Goal: Transaction & Acquisition: Purchase product/service

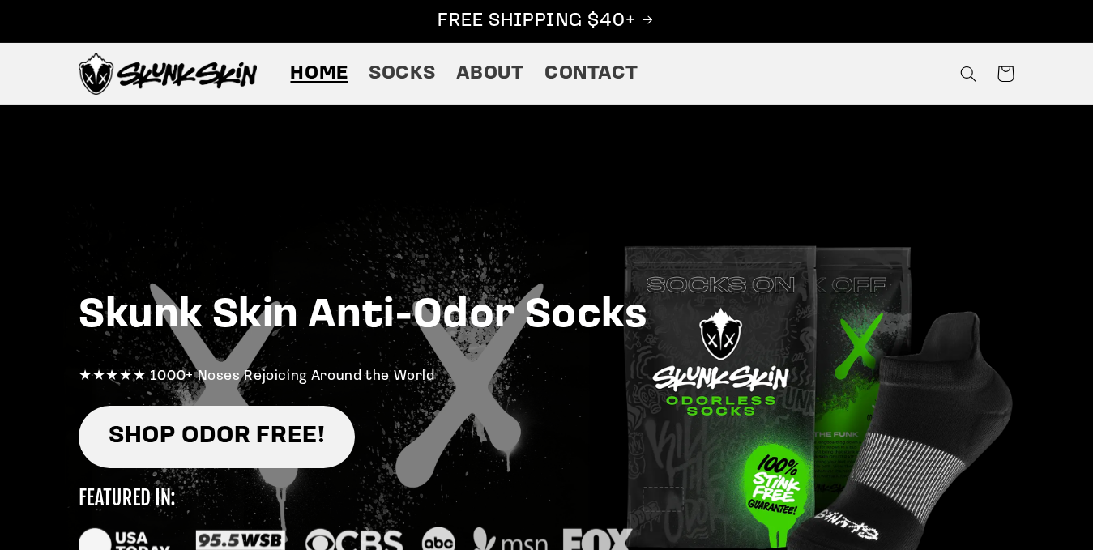
click at [240, 421] on link "SHOP ODOR FREE!" at bounding box center [217, 437] width 276 height 62
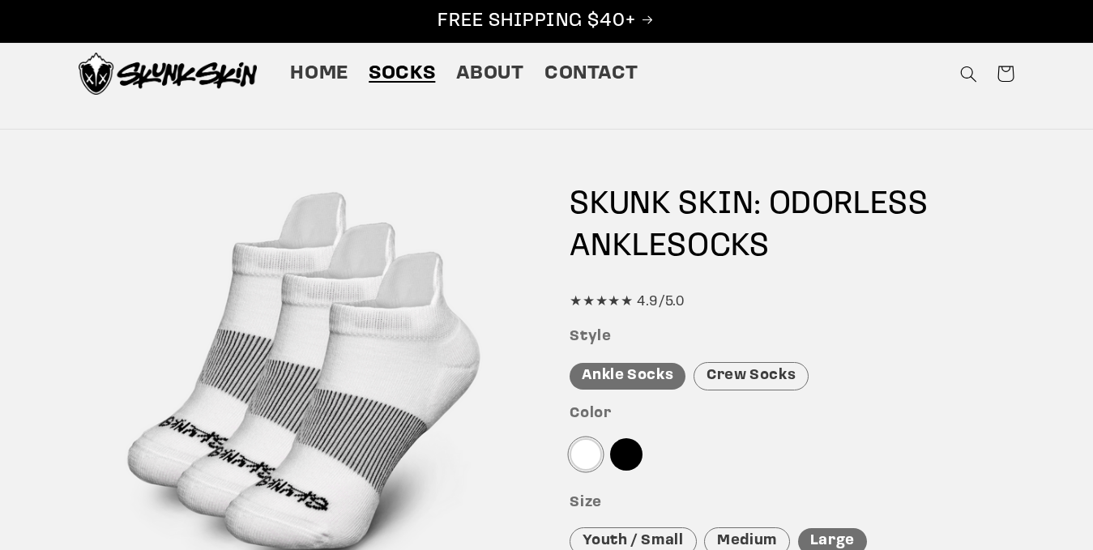
click at [720, 370] on div "Crew Socks" at bounding box center [751, 376] width 115 height 28
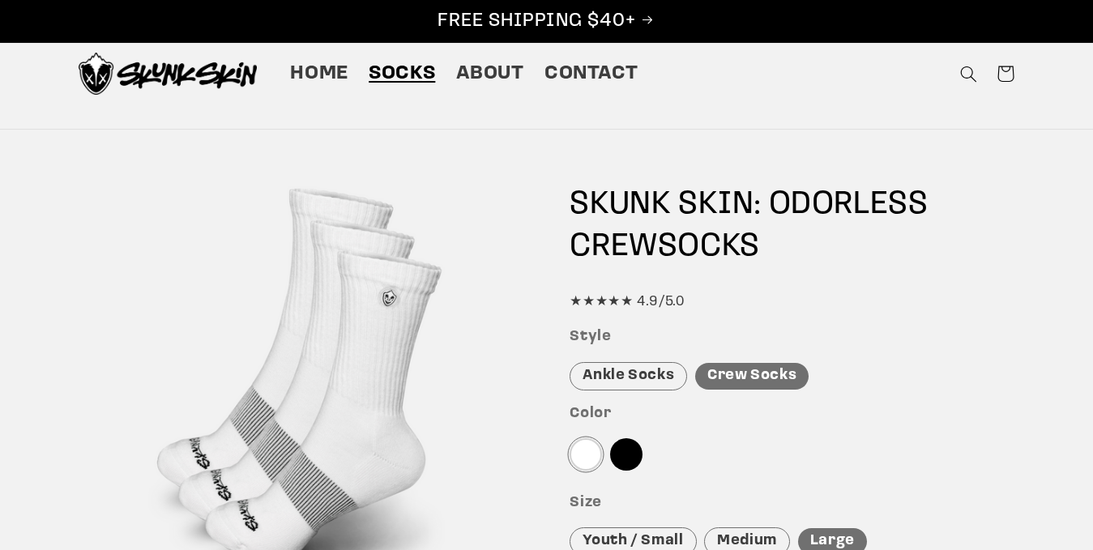
click at [629, 451] on div at bounding box center [626, 454] width 32 height 32
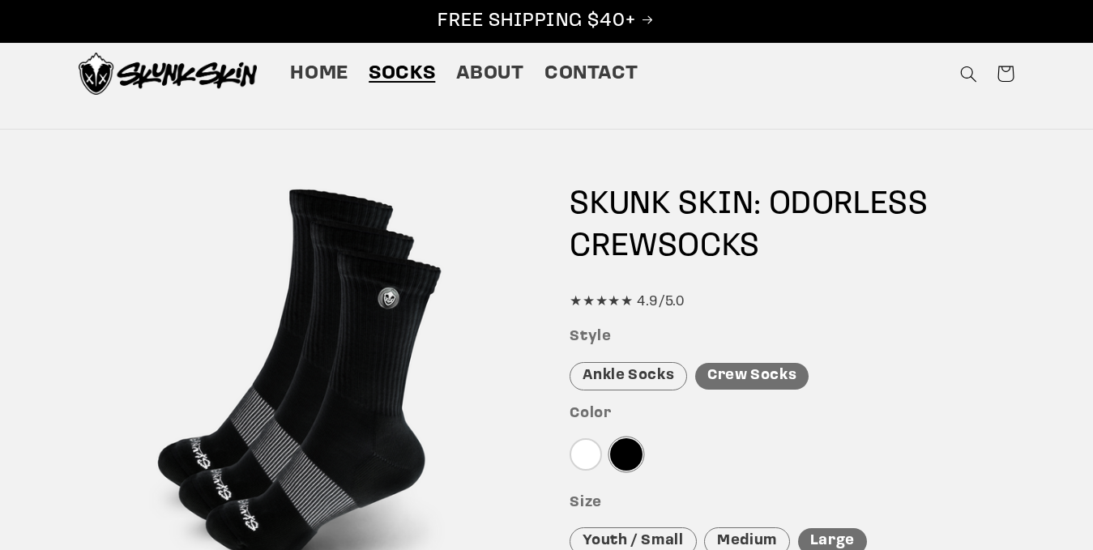
click at [822, 535] on div "Large" at bounding box center [832, 541] width 69 height 27
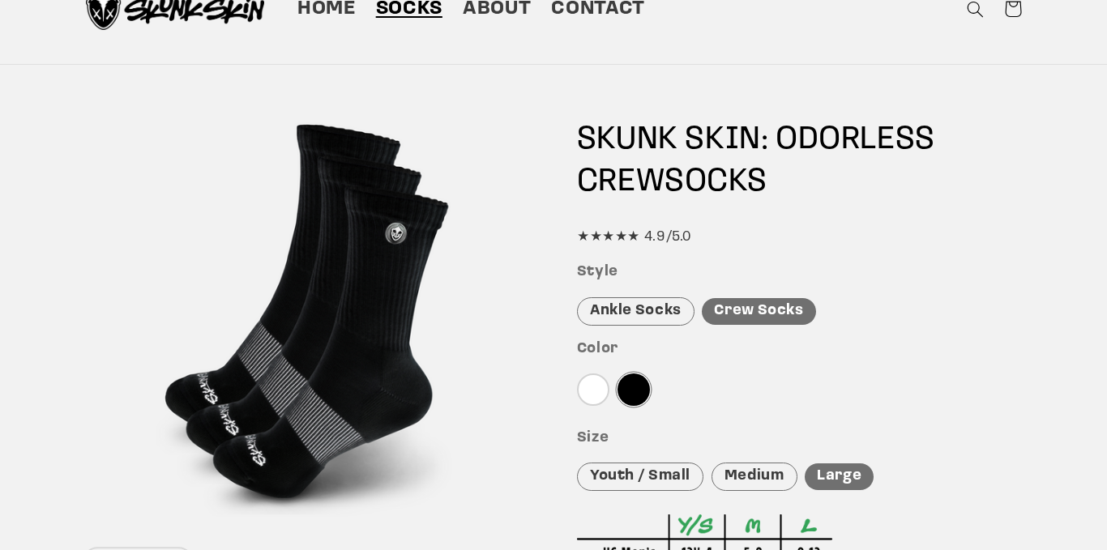
click at [1092, 485] on html "Feeling Lucky 👀 Enter your email for the chance to win socks, discounts, and mo…" at bounding box center [553, 210] width 1107 height 550
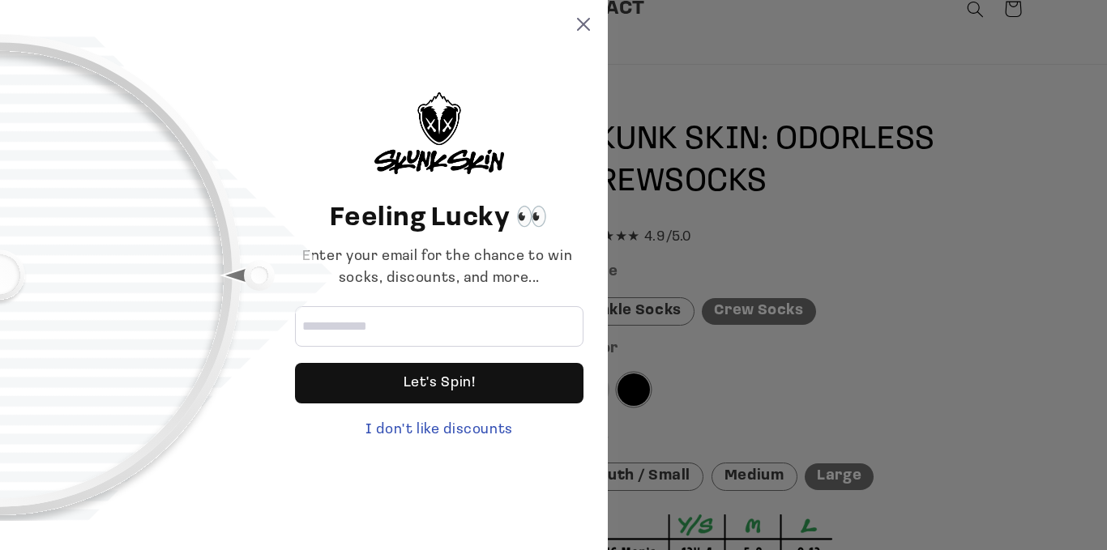
click at [1092, 540] on div "Feeling Lucky 👀 Enter your email for the chance to win socks, discounts, and mo…" at bounding box center [553, 275] width 1107 height 550
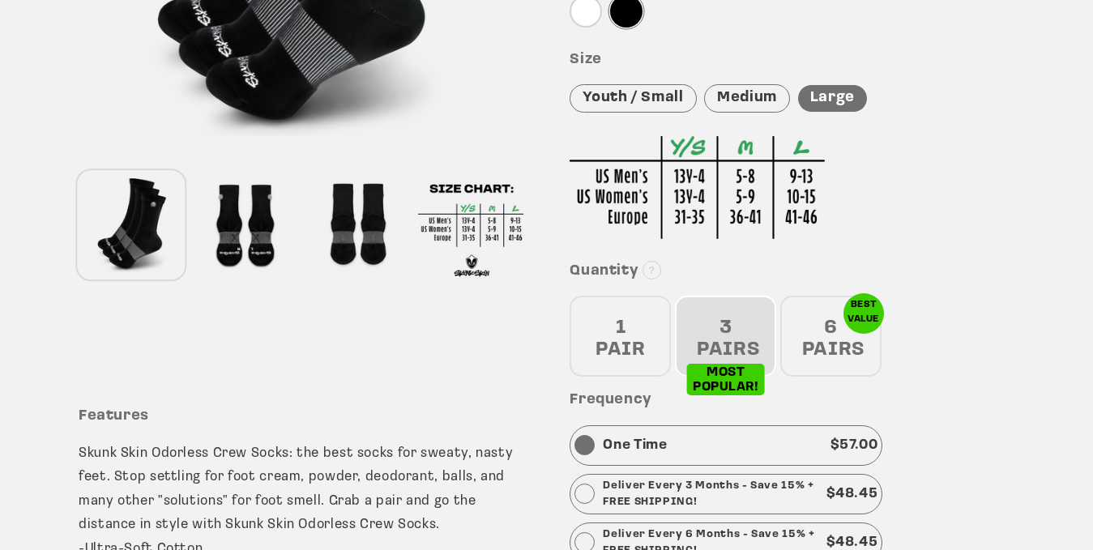
scroll to position [476, 0]
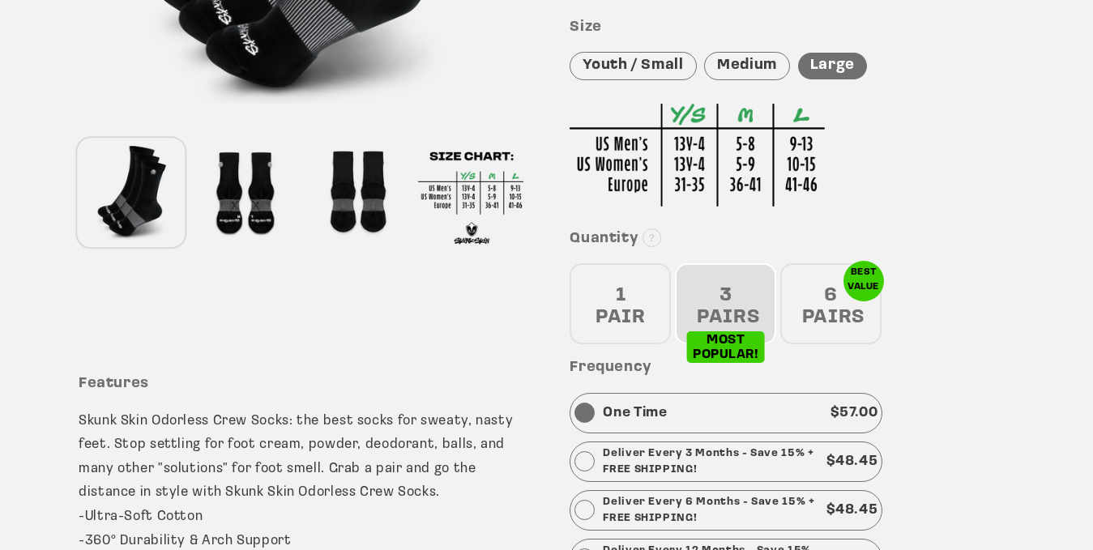
click at [713, 303] on div "3 PAIRS" at bounding box center [725, 303] width 101 height 81
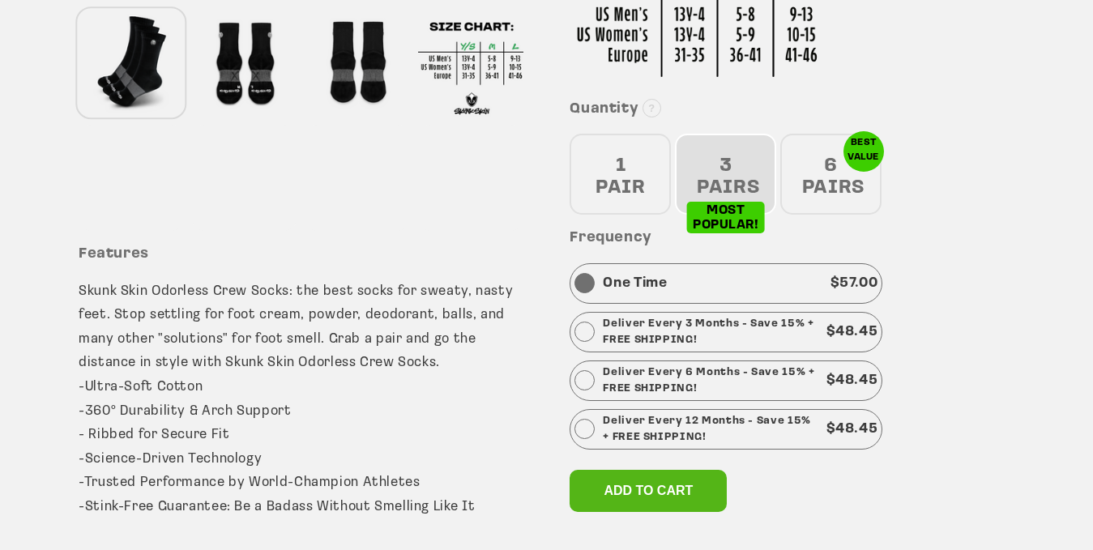
scroll to position [638, 0]
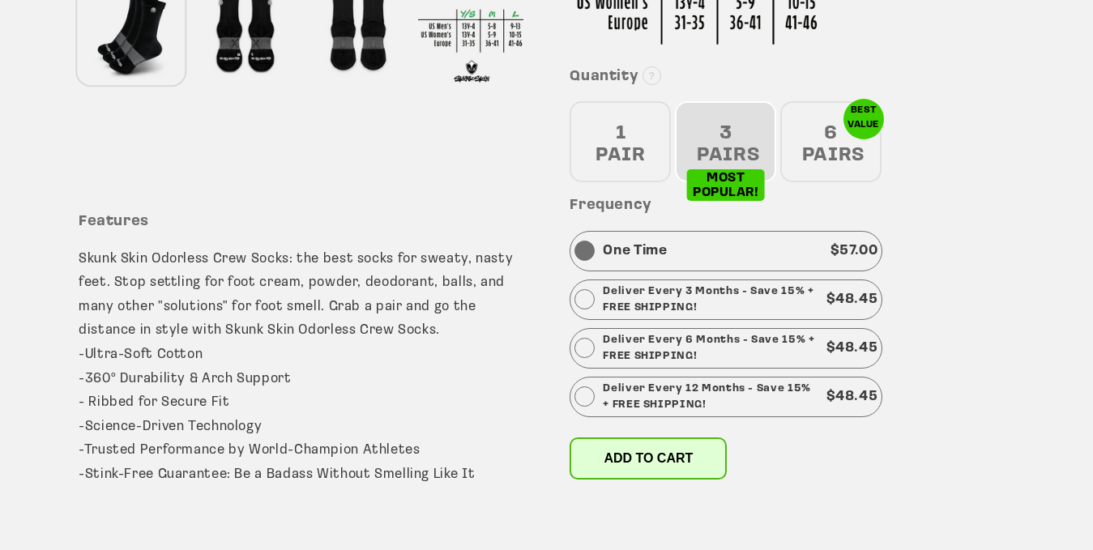
click at [645, 465] on span "Add to cart" at bounding box center [648, 458] width 89 height 14
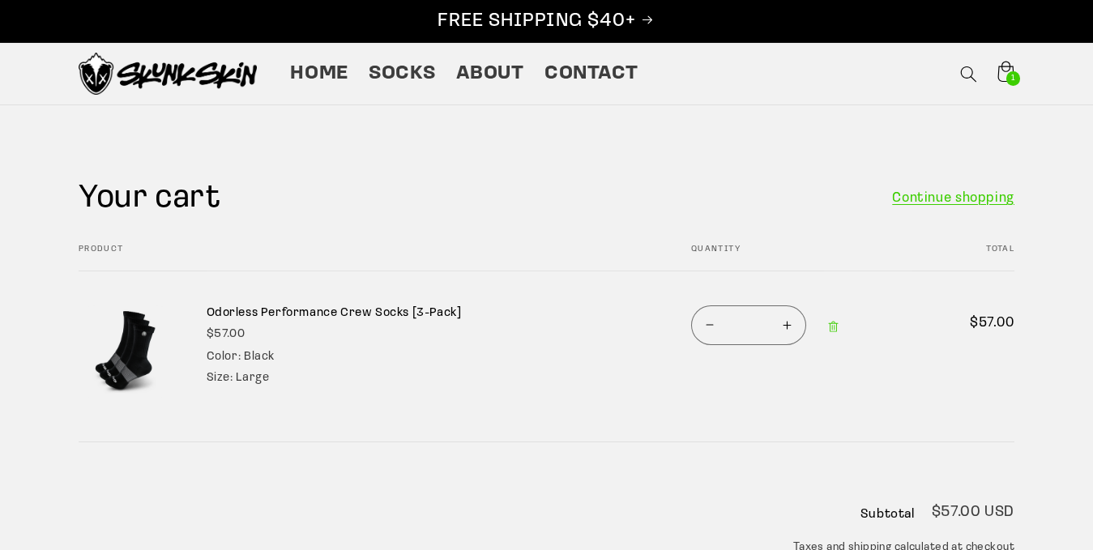
click at [635, 438] on div "Product Total Quantity Total Odorless Performance Crew Socks [3-Pack] $57.00 Co…" at bounding box center [547, 343] width 936 height 197
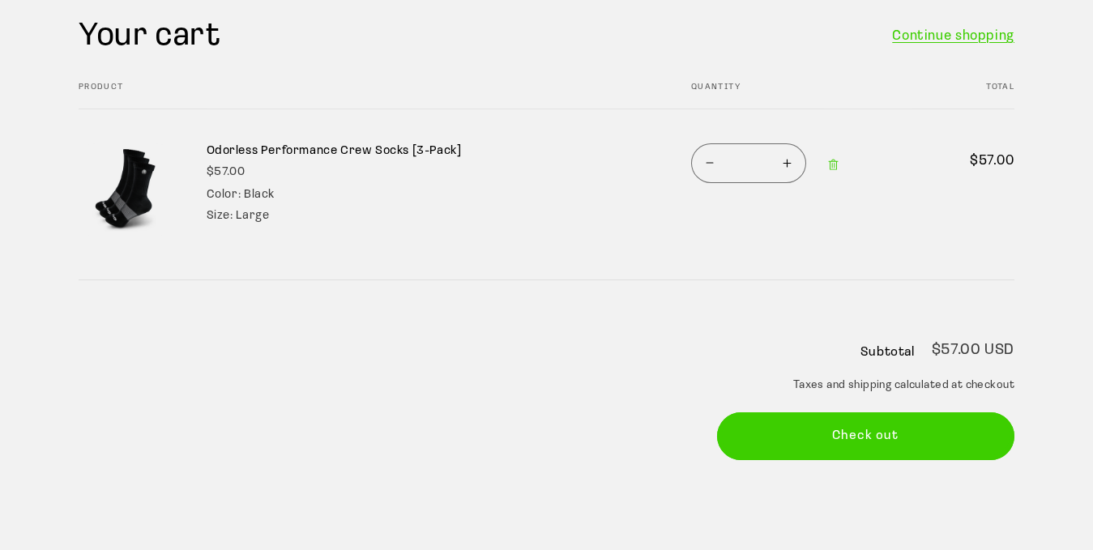
scroll to position [194, 0]
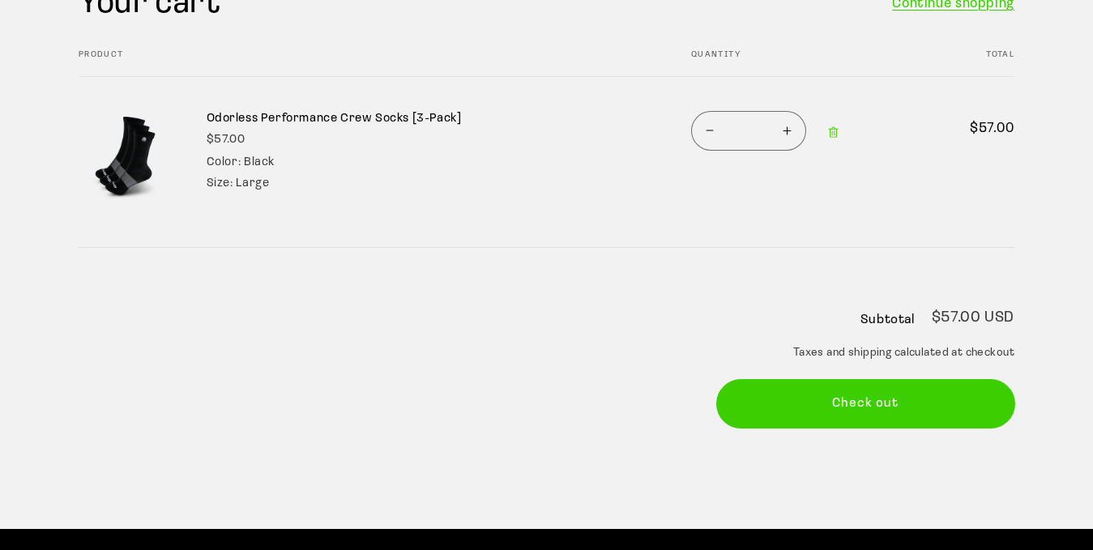
click at [865, 401] on button "Check out" at bounding box center [866, 404] width 298 height 48
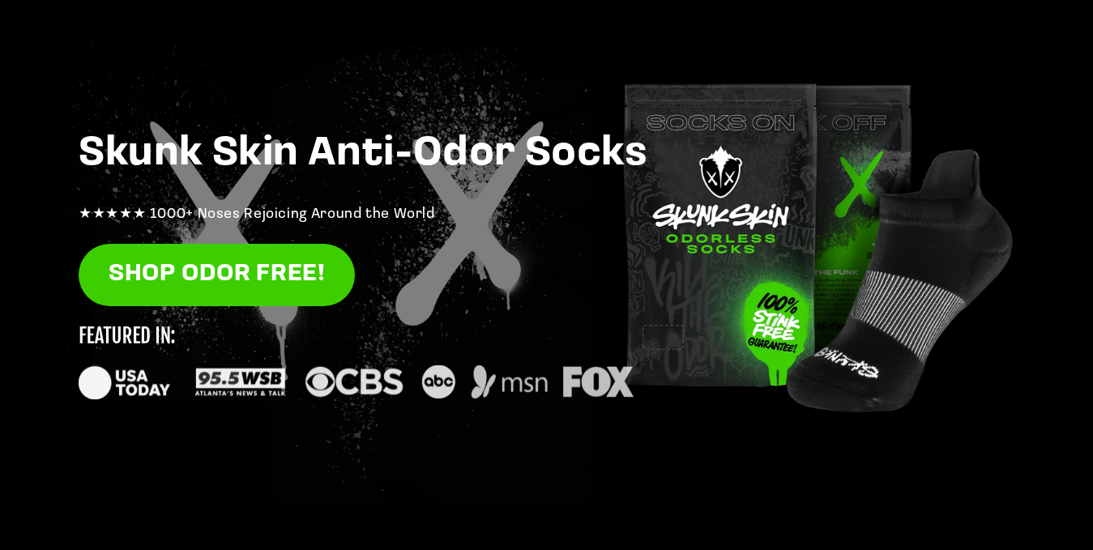
scroll to position [227, 0]
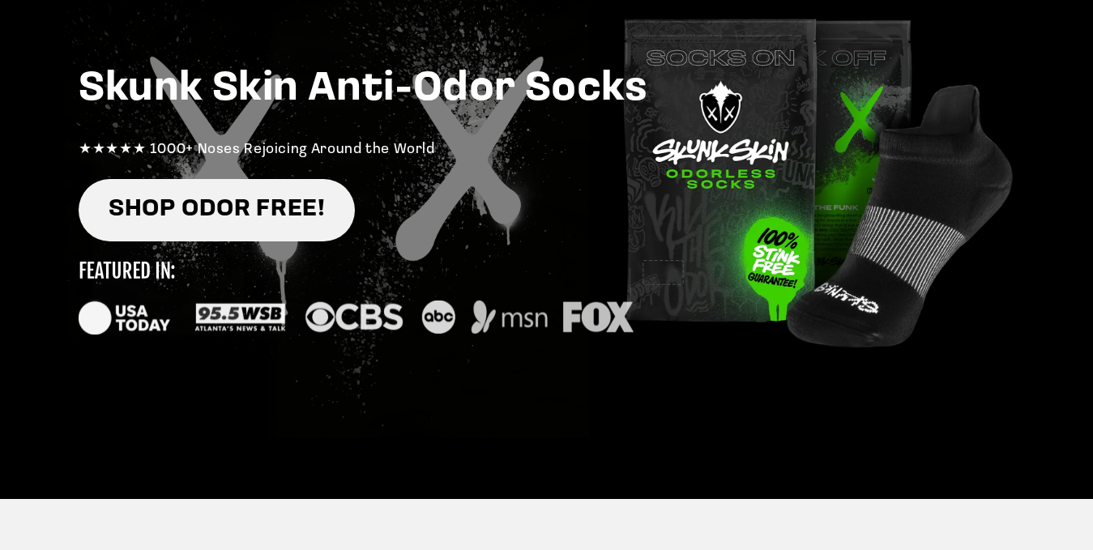
click at [269, 214] on link "SHOP ODOR FREE!" at bounding box center [217, 210] width 276 height 62
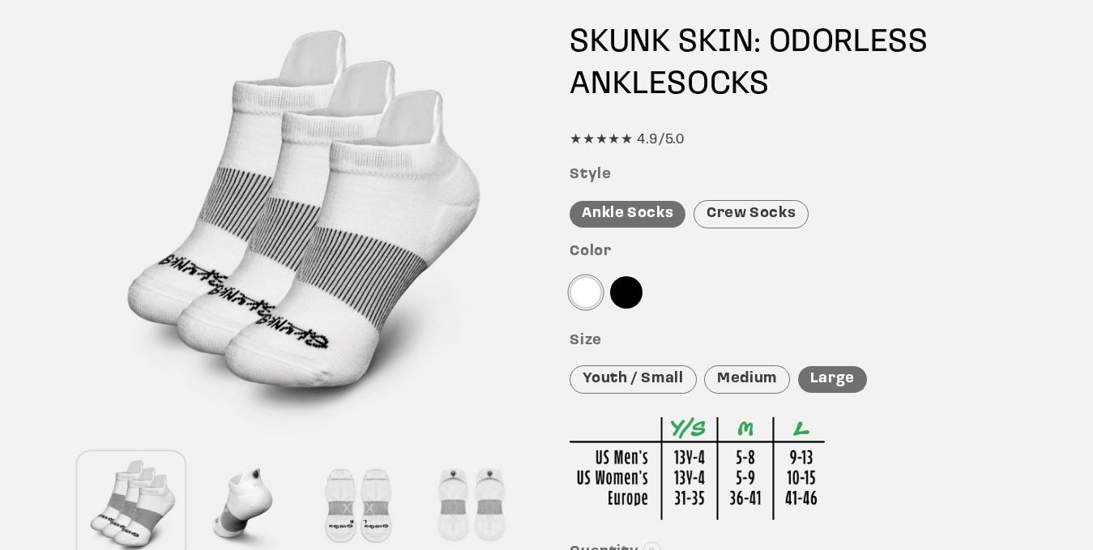
scroll to position [194, 0]
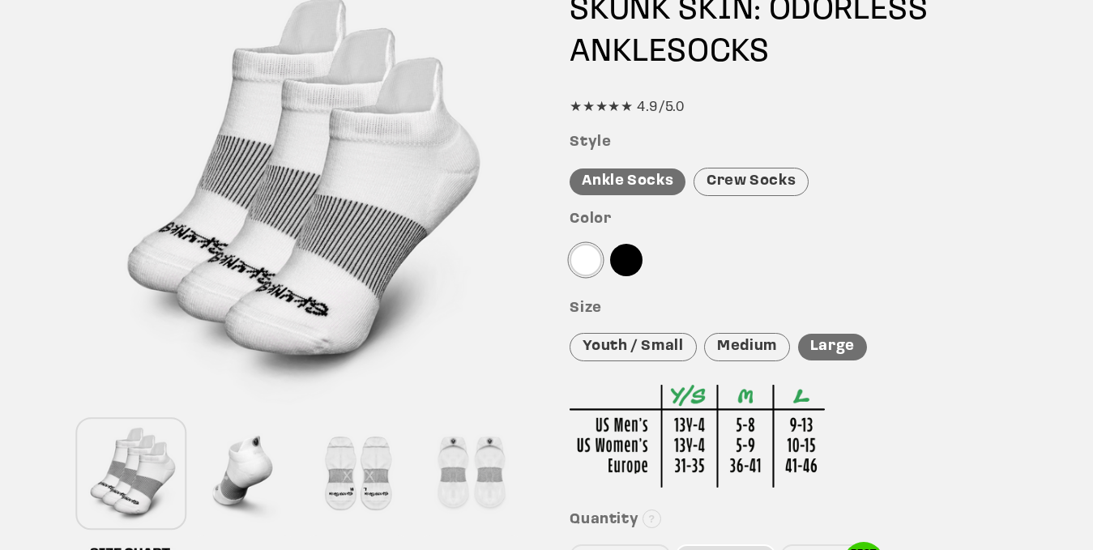
click at [834, 340] on div "Large" at bounding box center [832, 347] width 69 height 27
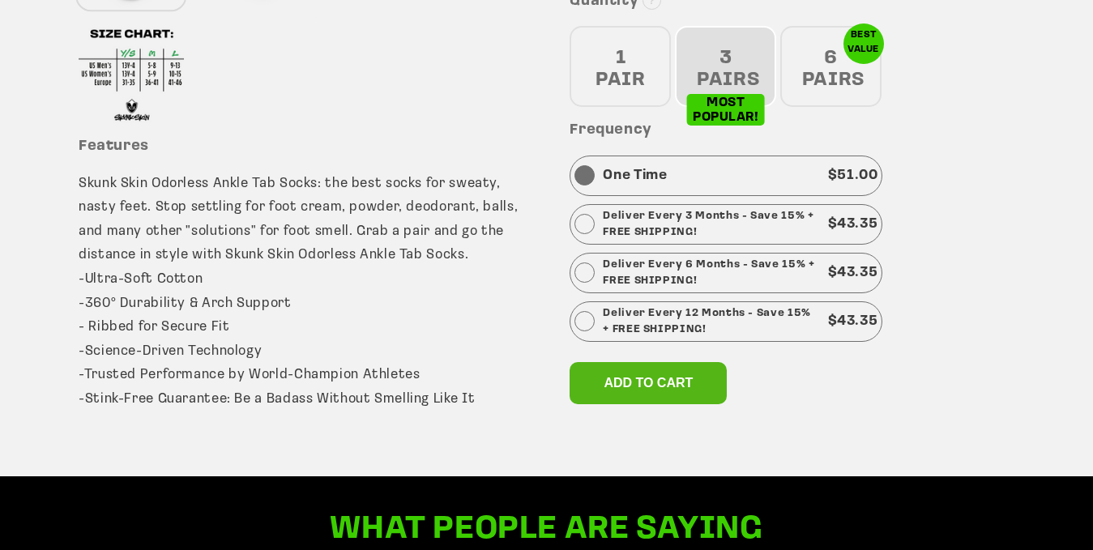
scroll to position [778, 0]
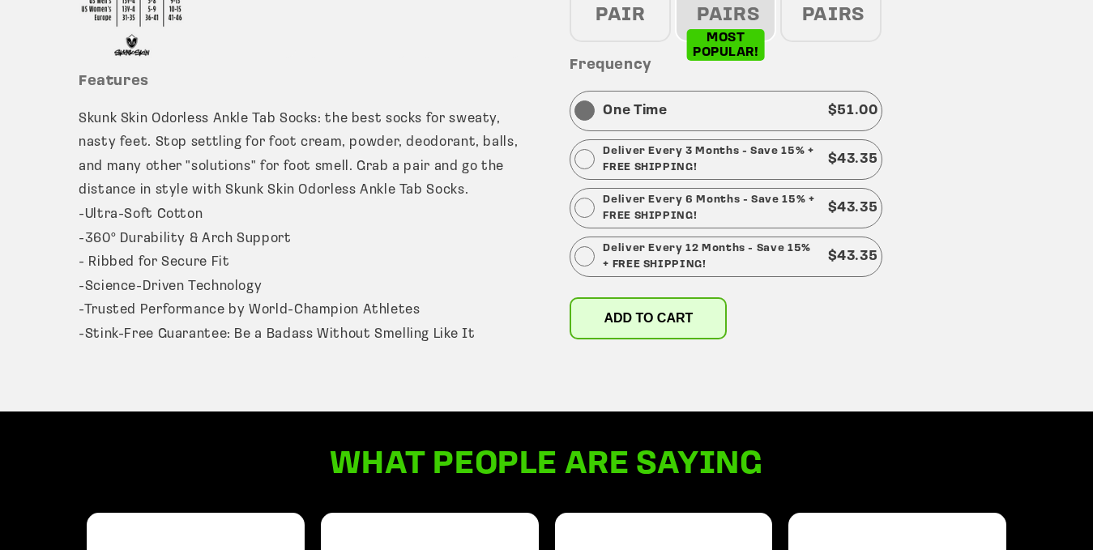
click at [702, 313] on button "Add to cart" at bounding box center [648, 318] width 157 height 42
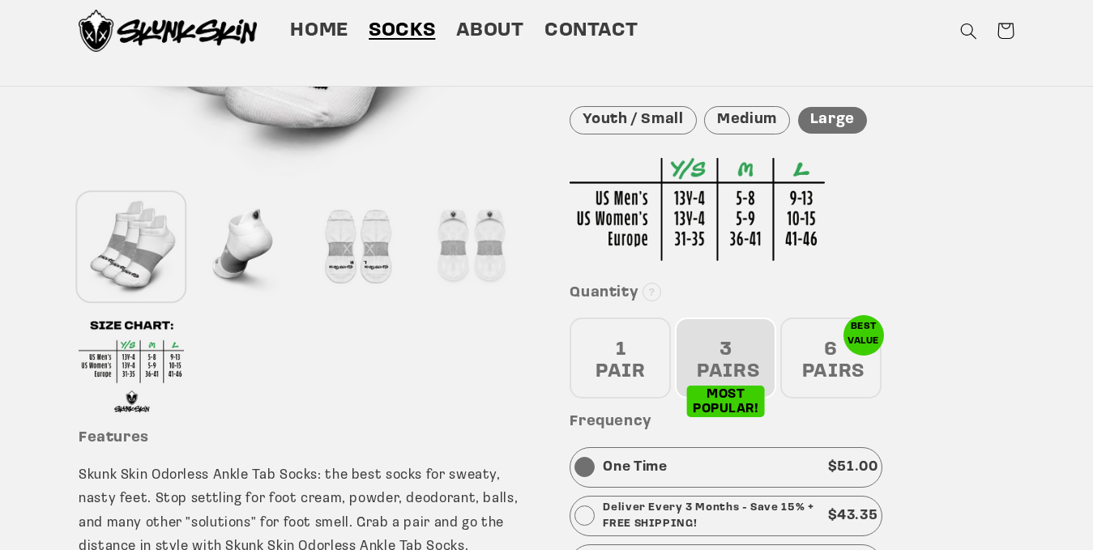
scroll to position [324, 0]
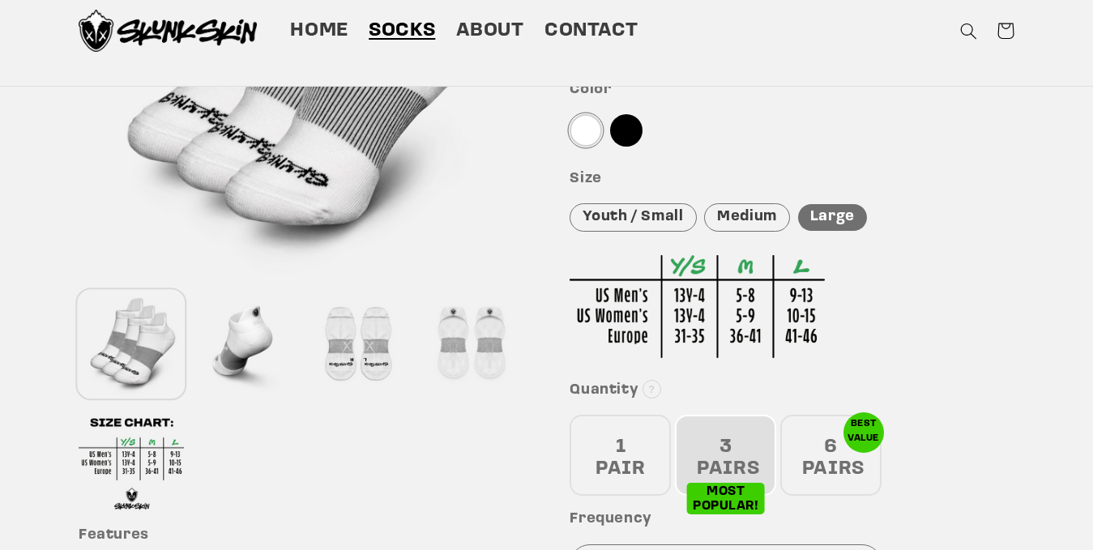
click at [625, 134] on div at bounding box center [626, 130] width 32 height 32
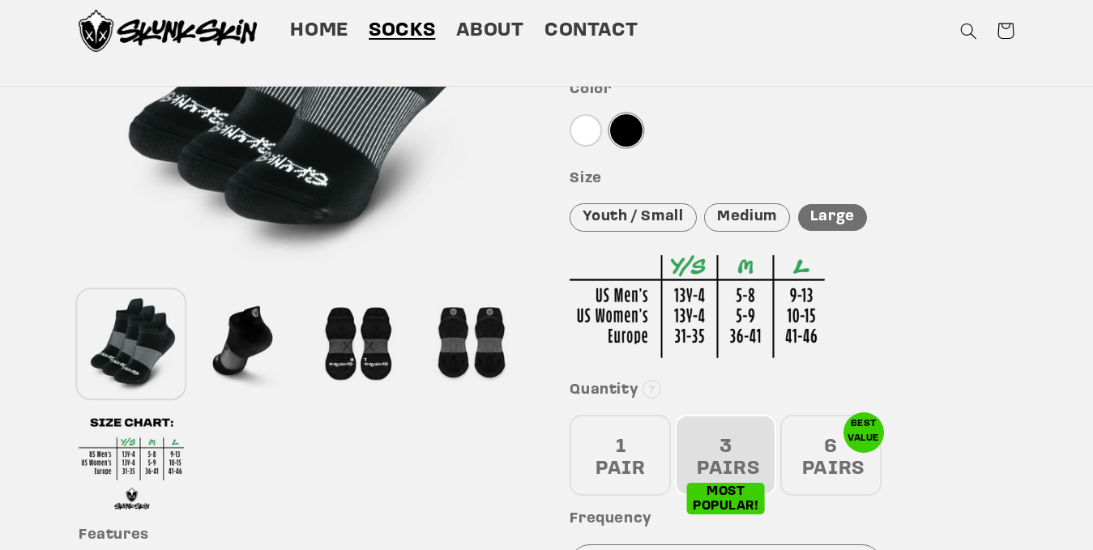
click at [963, 236] on div at bounding box center [792, 299] width 445 height 135
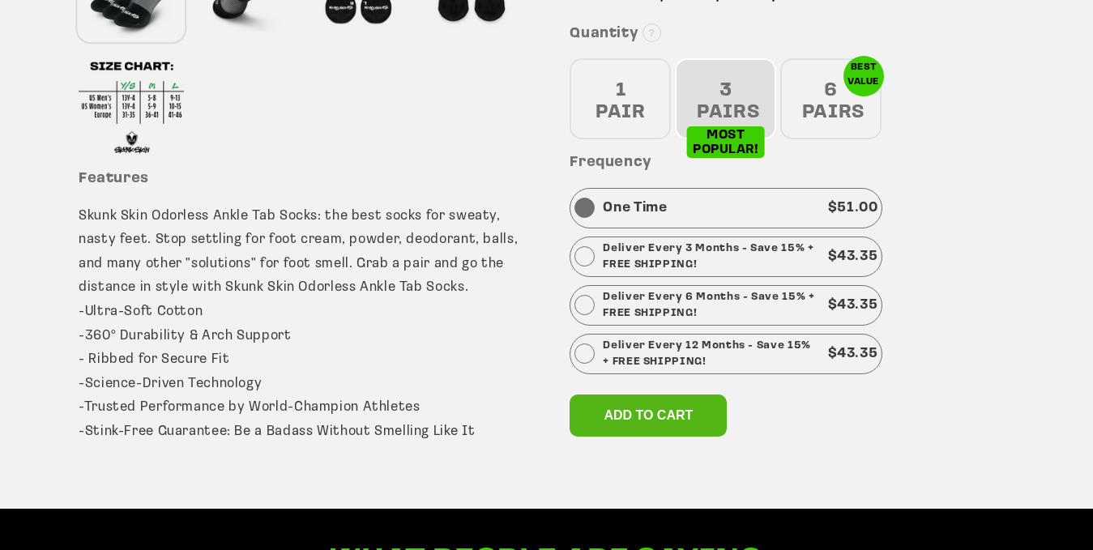
scroll to position [778, 0]
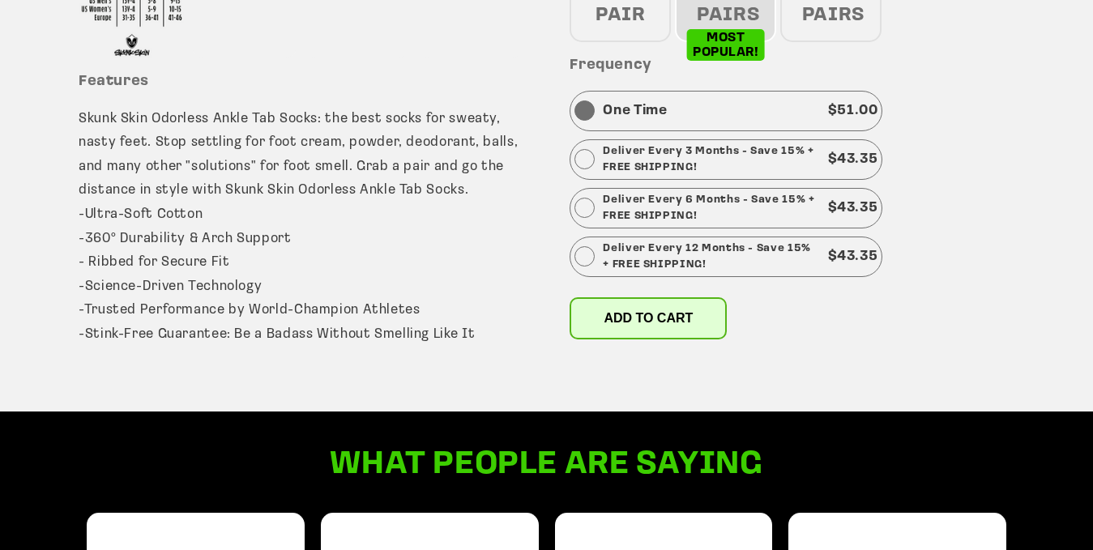
click at [670, 319] on span "Add to cart" at bounding box center [648, 318] width 89 height 14
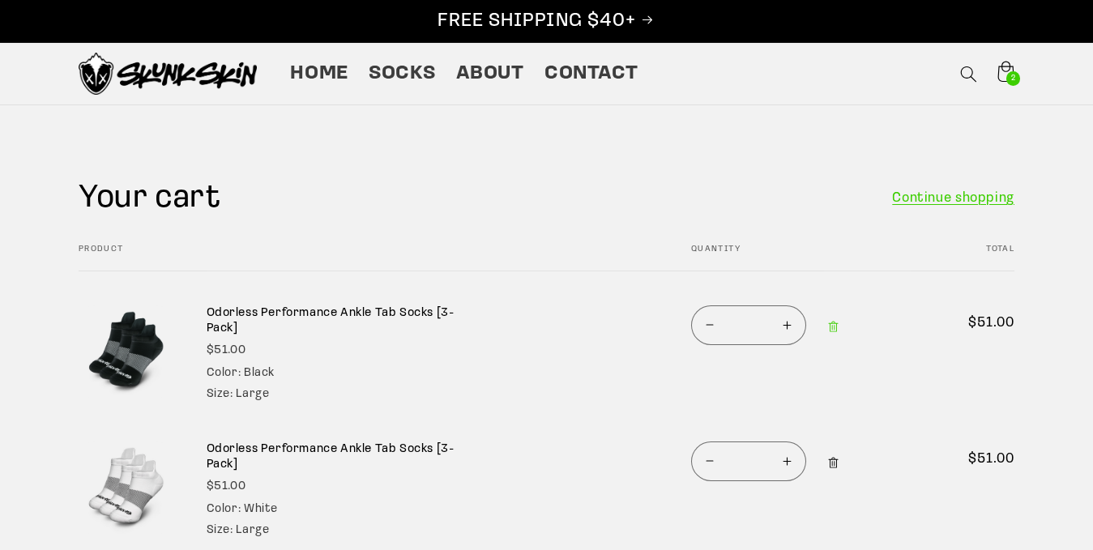
click at [825, 459] on Large"] "Remove Odorless Performance Ankle Tab Socks [3-Pack] - White / Large" at bounding box center [834, 463] width 30 height 35
